Goal: Task Accomplishment & Management: Manage account settings

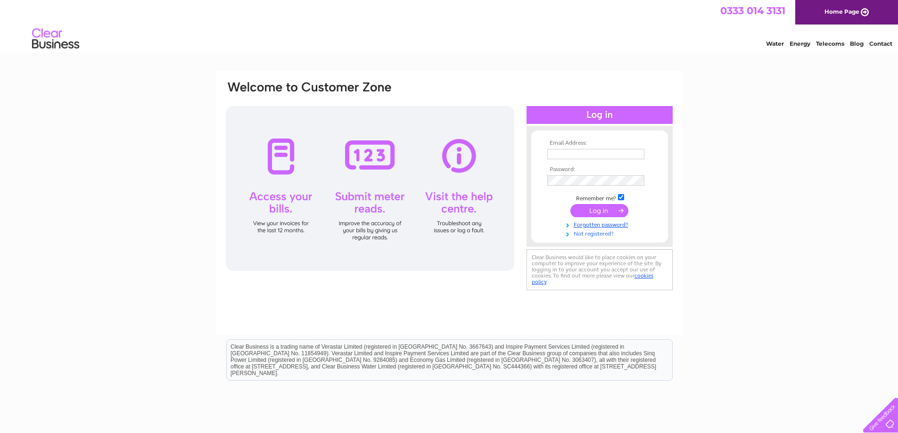
type input "tradfordhugh@gmail.com"
click at [594, 233] on link "Not registered?" at bounding box center [600, 233] width 107 height 9
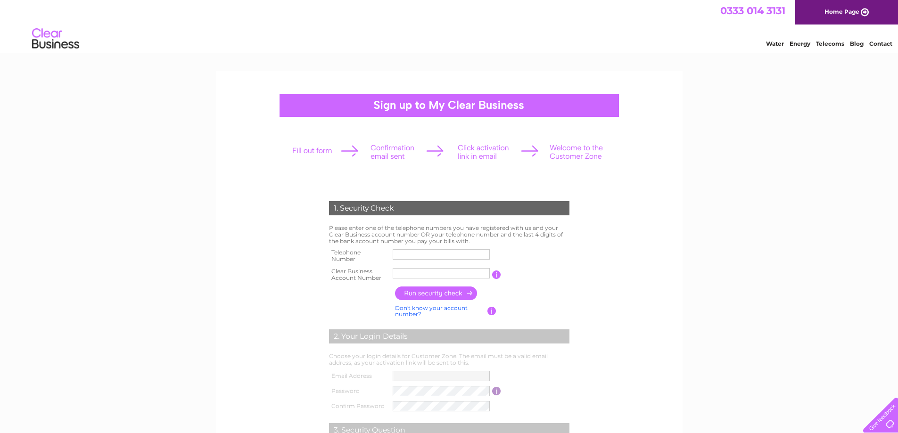
click at [489, 307] on input "button" at bounding box center [491, 311] width 9 height 8
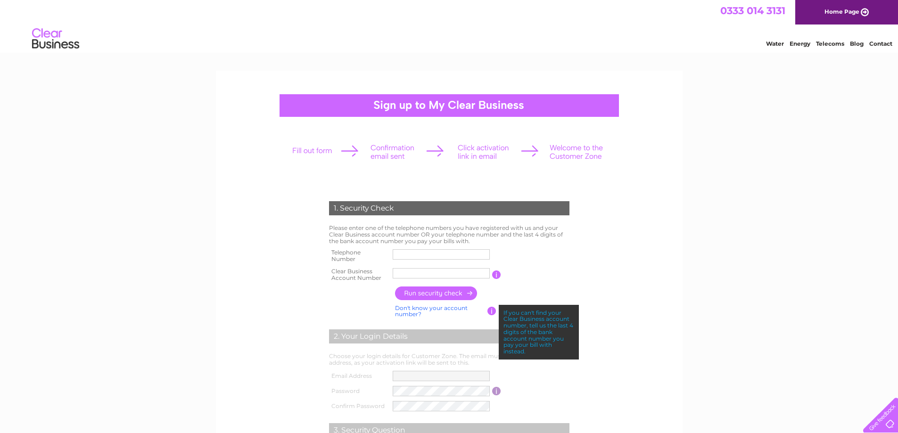
click at [421, 306] on link "Don't know your account number?" at bounding box center [431, 312] width 73 height 14
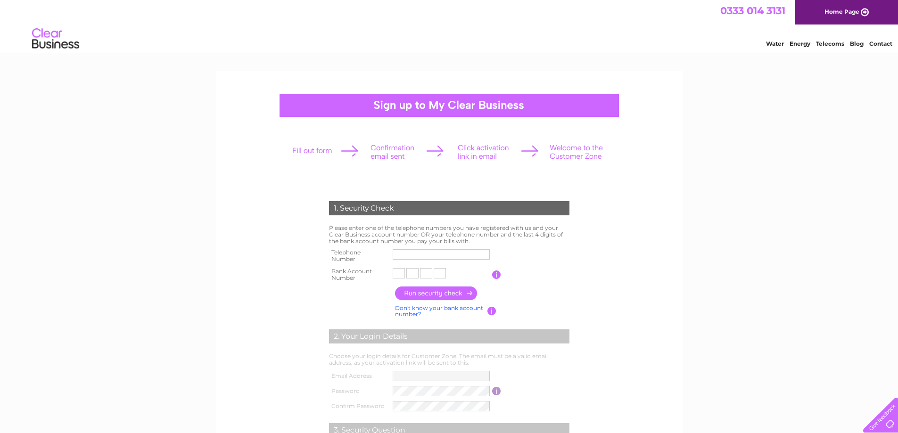
click at [398, 275] on input "text" at bounding box center [399, 273] width 12 height 10
type input "2"
click at [418, 273] on input "text" at bounding box center [413, 273] width 13 height 11
type input "1"
click at [431, 272] on input "text" at bounding box center [428, 273] width 13 height 11
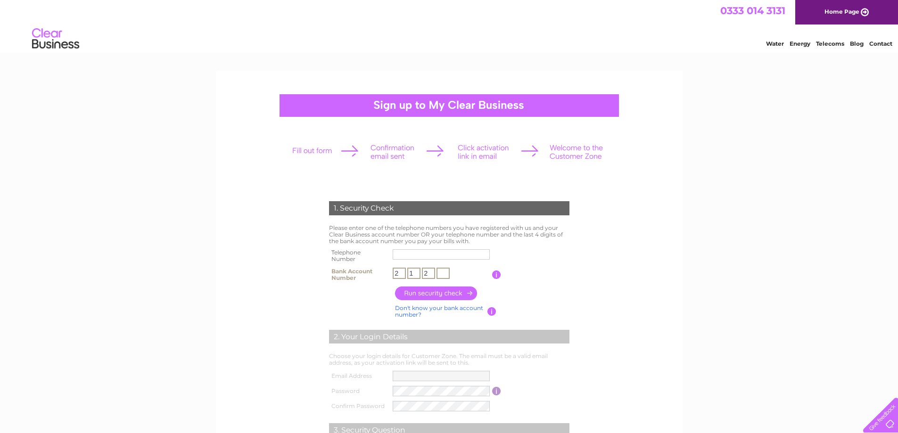
type input "2"
click at [444, 274] on input "text" at bounding box center [442, 273] width 13 height 11
type input "2"
click at [422, 253] on input "text" at bounding box center [442, 254] width 98 height 11
type input "07917356986"
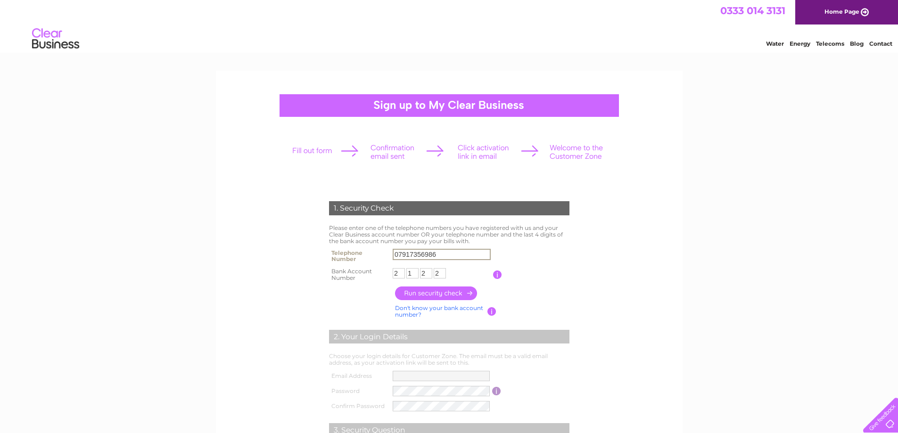
click at [428, 293] on input "button" at bounding box center [436, 294] width 83 height 14
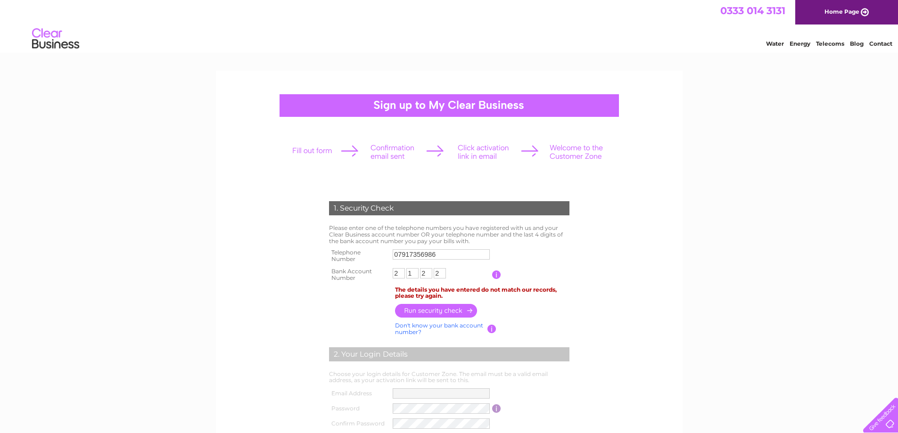
click at [404, 274] on input "2" at bounding box center [399, 273] width 12 height 10
type input "7"
click at [413, 272] on input "1" at bounding box center [413, 273] width 13 height 11
type input "9"
click at [437, 273] on input "2" at bounding box center [442, 273] width 13 height 11
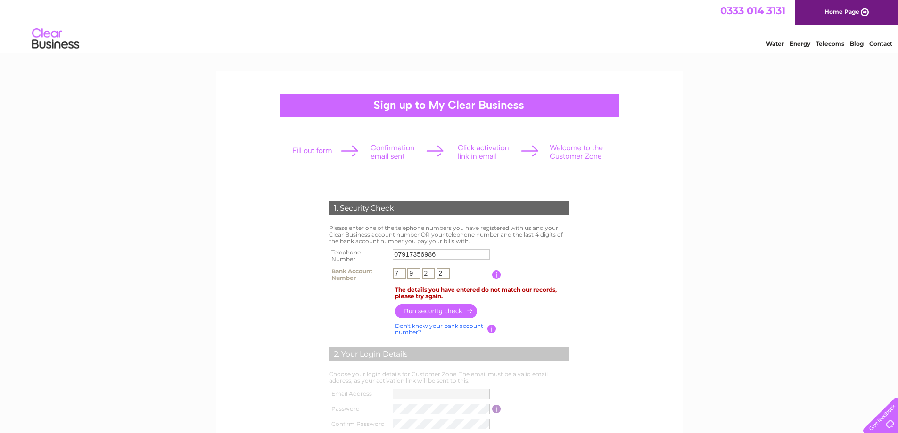
click at [431, 273] on input "2" at bounding box center [428, 273] width 13 height 11
type input "6"
click at [445, 270] on input "2" at bounding box center [442, 273] width 13 height 11
type input "8"
click at [432, 310] on input "button" at bounding box center [436, 312] width 83 height 14
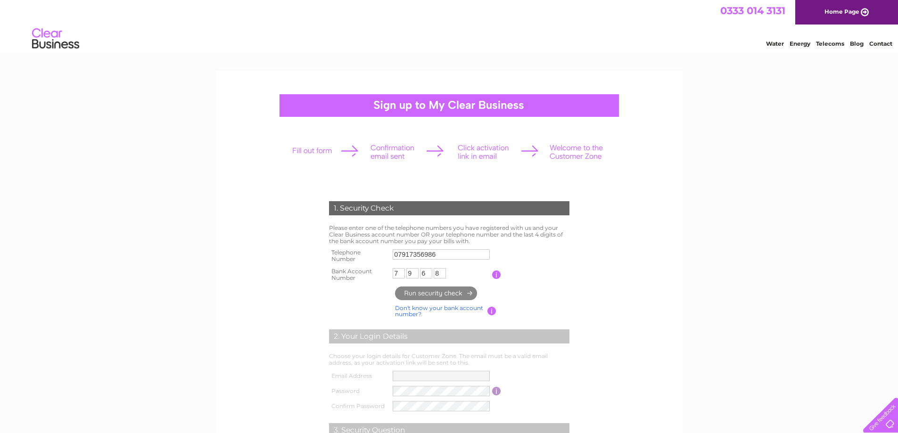
type input "**********"
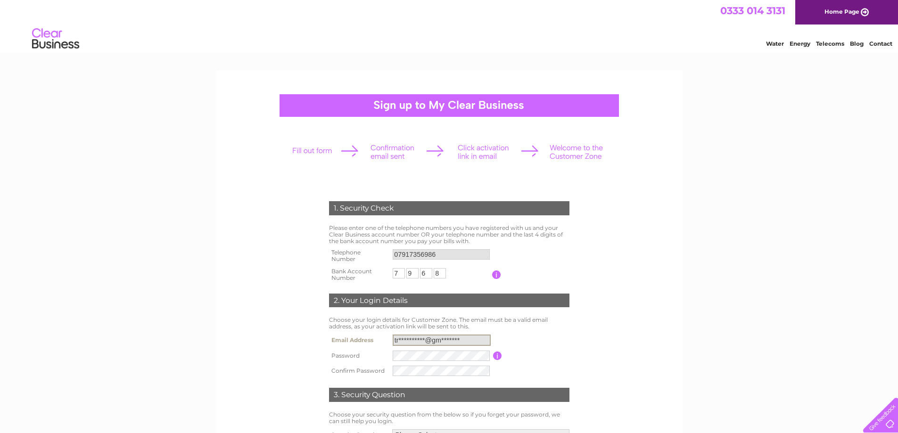
click at [464, 339] on input "**********" at bounding box center [442, 340] width 98 height 11
click at [545, 336] on table "**********" at bounding box center [449, 355] width 245 height 46
click at [409, 340] on input "**********" at bounding box center [442, 340] width 98 height 11
drag, startPoint x: 473, startPoint y: 339, endPoint x: 383, endPoint y: 340, distance: 89.6
click at [383, 340] on tr "**********" at bounding box center [449, 340] width 245 height 16
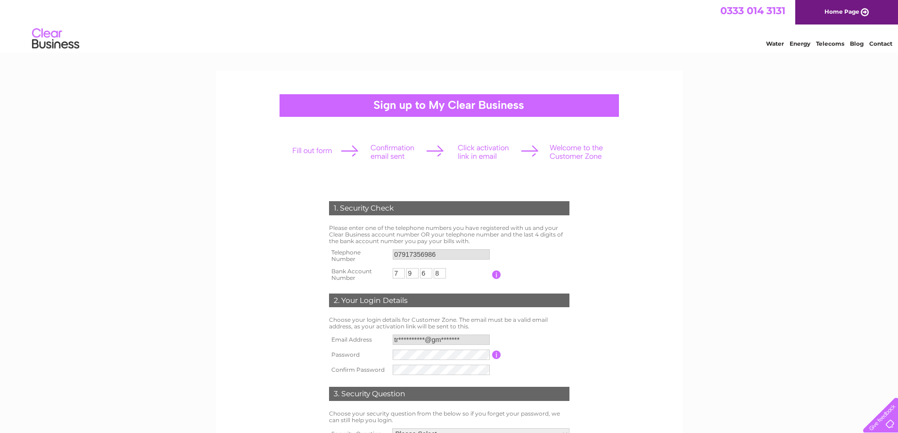
click at [551, 337] on table "**********" at bounding box center [449, 354] width 245 height 45
click at [589, 354] on div "1. Security Check Please enter one of the telephone numbers you have registered…" at bounding box center [449, 336] width 284 height 289
click at [451, 338] on input "**********" at bounding box center [441, 340] width 97 height 10
click at [446, 341] on input "**********" at bounding box center [442, 340] width 98 height 11
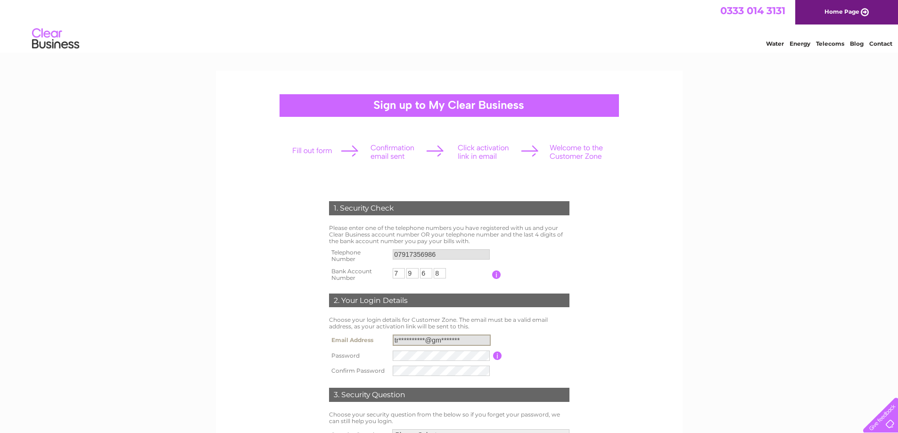
drag, startPoint x: 465, startPoint y: 341, endPoint x: 370, endPoint y: 339, distance: 94.3
click at [374, 339] on tr "**********" at bounding box center [449, 340] width 245 height 16
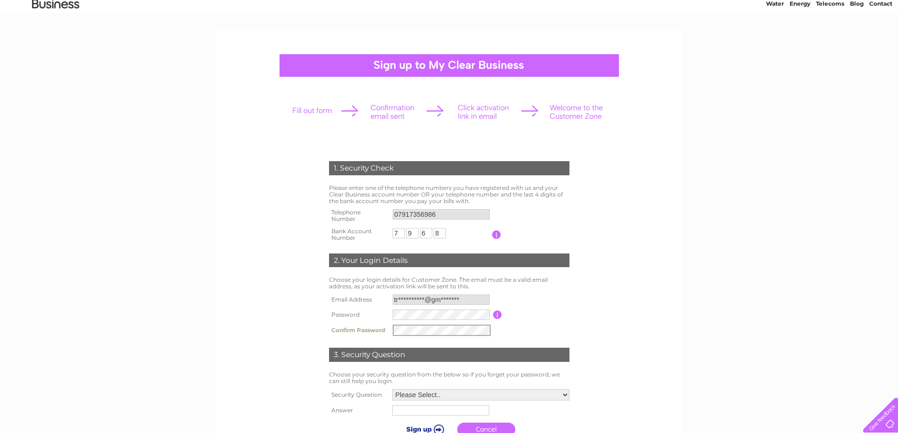
scroll to position [94, 0]
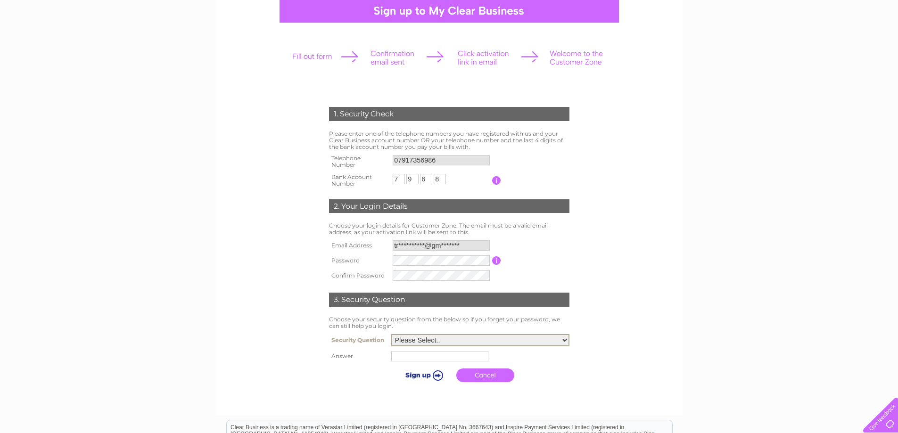
click at [563, 340] on select "Please Select.. In what town or city was your first job? In what town or city d…" at bounding box center [480, 340] width 178 height 12
select select "3"
click at [391, 335] on select "Please Select.. In what town or city was your first job? In what town or city d…" at bounding box center [480, 340] width 178 height 12
click at [419, 357] on input "text" at bounding box center [441, 355] width 98 height 11
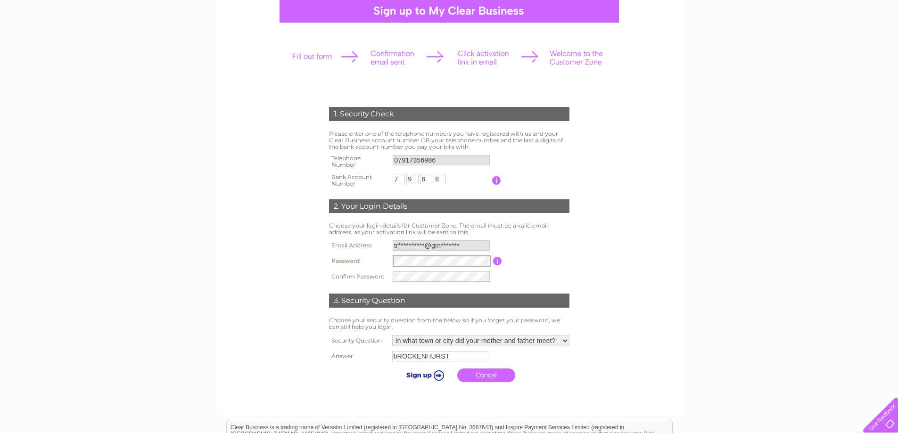
click at [356, 259] on tr "Password Password must be at least 6 characters long" at bounding box center [449, 261] width 245 height 16
click at [330, 268] on tbody "**********" at bounding box center [449, 261] width 245 height 46
drag, startPoint x: 635, startPoint y: 315, endPoint x: 625, endPoint y: 317, distance: 11.0
click at [635, 315] on form "1. Security Check Please enter one of the telephone numbers you have registered…" at bounding box center [449, 247] width 449 height 318
drag, startPoint x: 457, startPoint y: 354, endPoint x: 343, endPoint y: 353, distance: 114.5
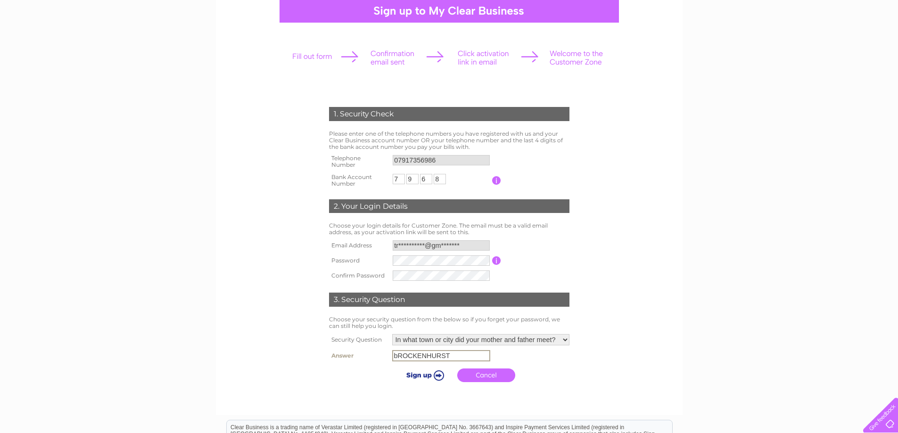
click at [344, 353] on tr "Answer bROCKENHURST" at bounding box center [449, 356] width 245 height 16
type input "Brockenhurst"
click at [421, 374] on input "submit" at bounding box center [424, 374] width 58 height 13
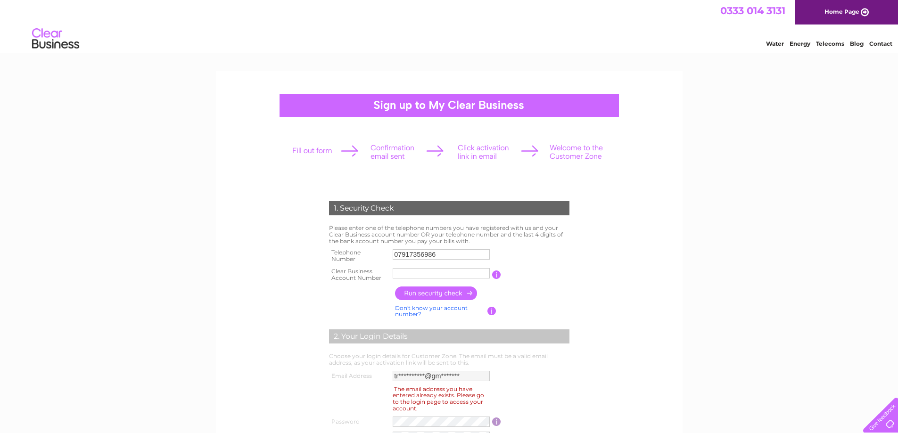
click at [49, 35] on img at bounding box center [56, 39] width 48 height 29
click at [837, 20] on link "Home Page" at bounding box center [846, 12] width 103 height 25
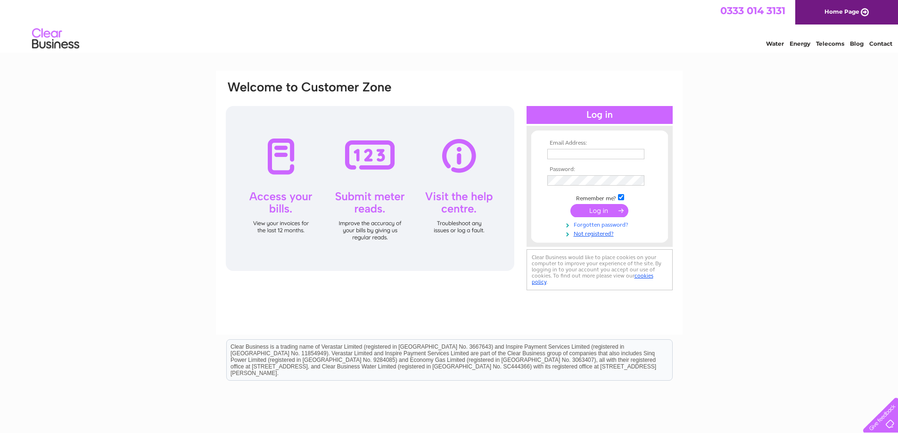
type input "[EMAIL_ADDRESS][DOMAIN_NAME]"
click at [593, 222] on link "Forgotten password?" at bounding box center [600, 224] width 107 height 9
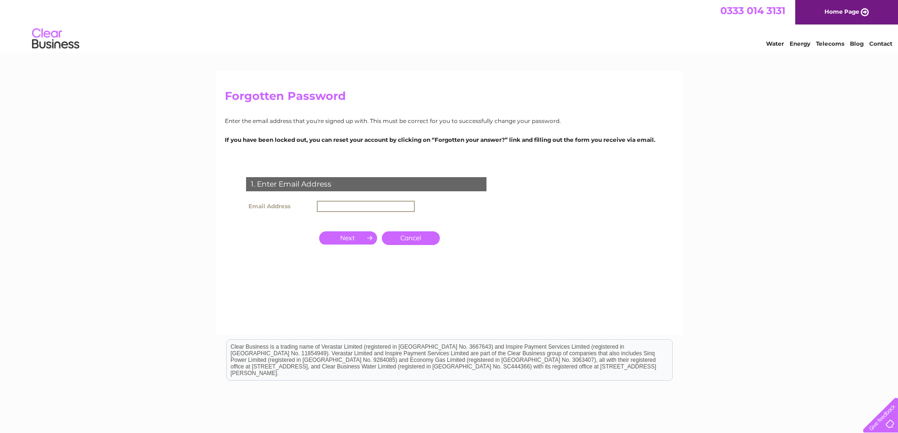
click at [347, 206] on input "text" at bounding box center [366, 206] width 98 height 11
type input "[EMAIL_ADDRESS][DOMAIN_NAME]"
click at [348, 240] on input "button" at bounding box center [348, 237] width 58 height 13
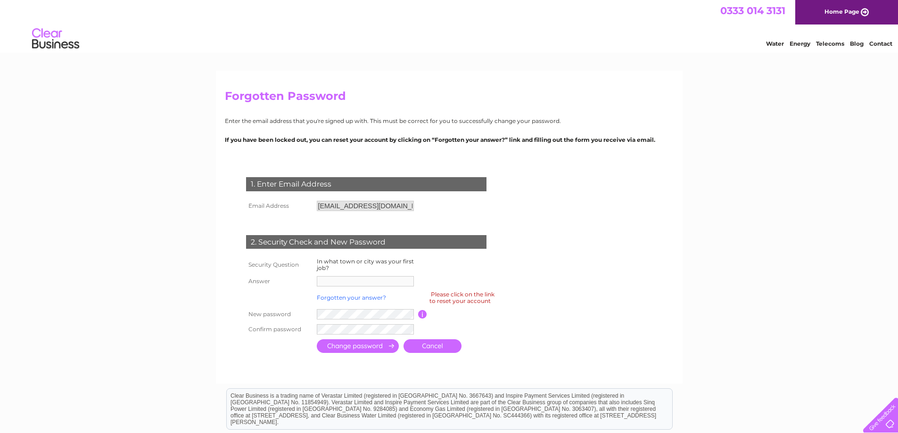
click at [351, 297] on link "Forgotten your answer?" at bounding box center [351, 297] width 69 height 7
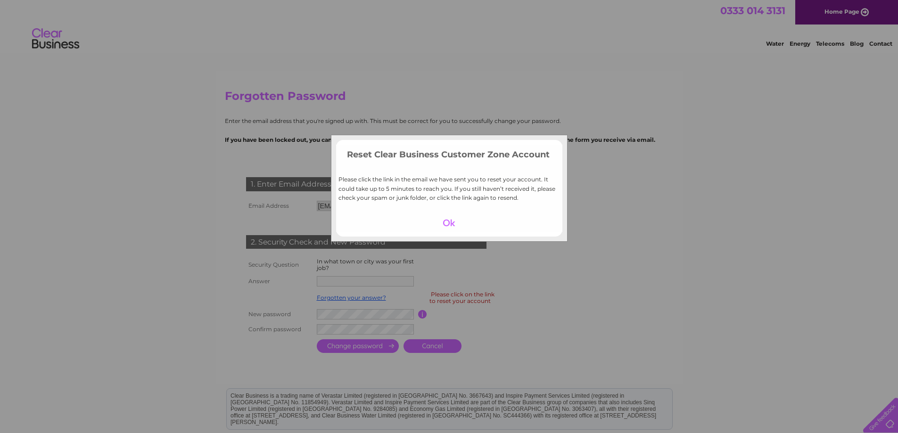
click at [450, 222] on div at bounding box center [449, 222] width 58 height 13
